Goal: Information Seeking & Learning: Learn about a topic

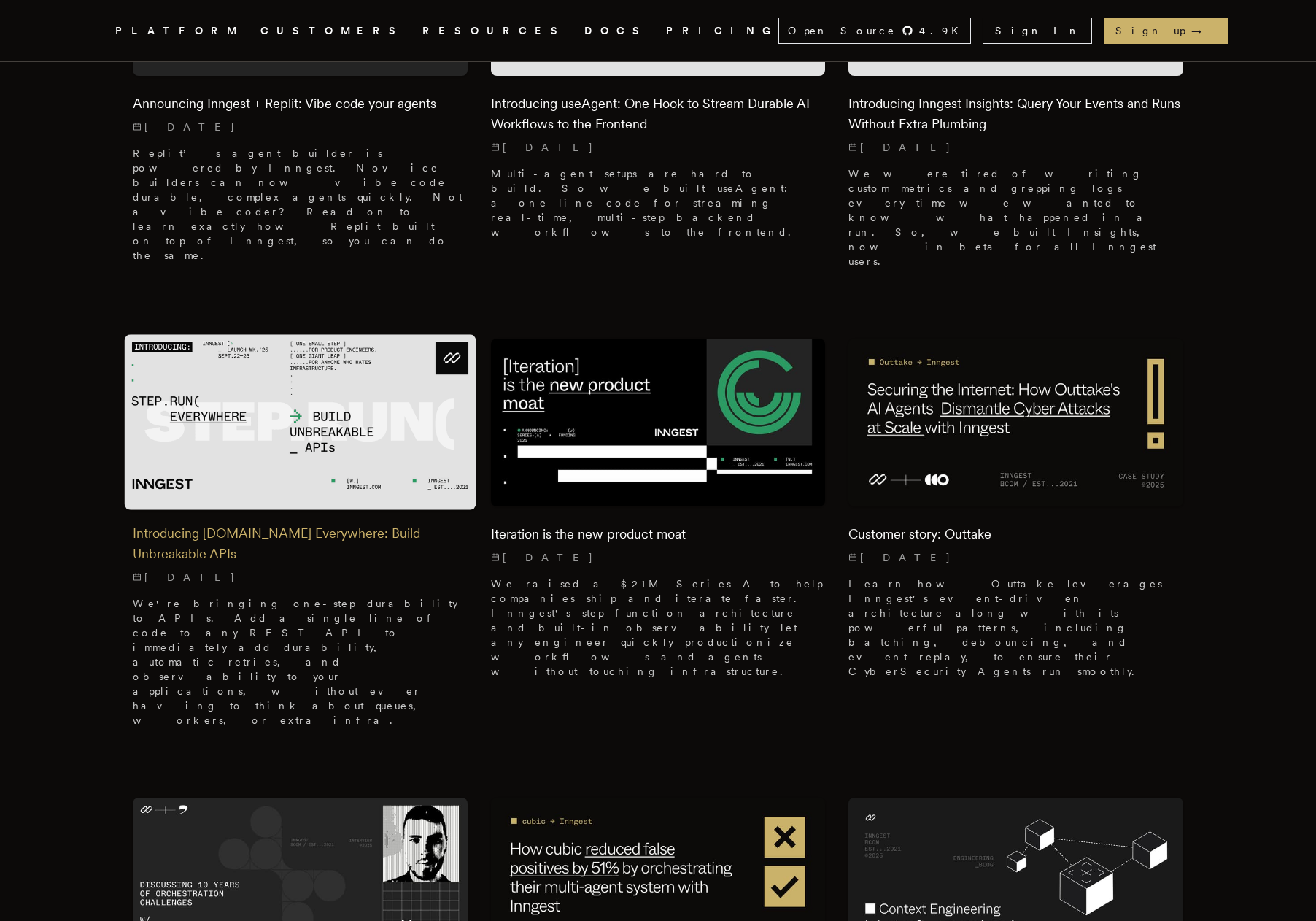
scroll to position [646, 0]
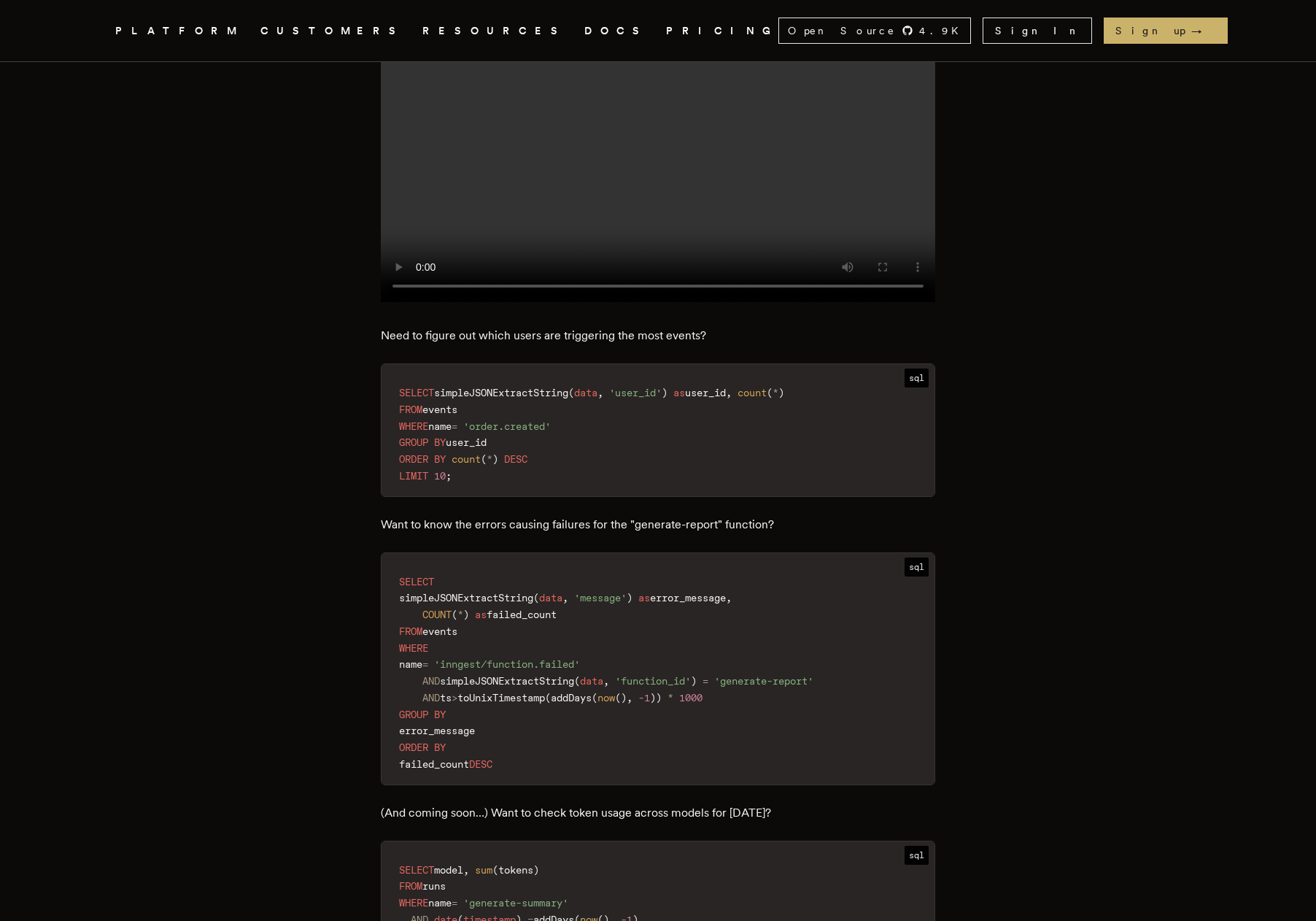
scroll to position [1620, 0]
